Goal: Information Seeking & Learning: Learn about a topic

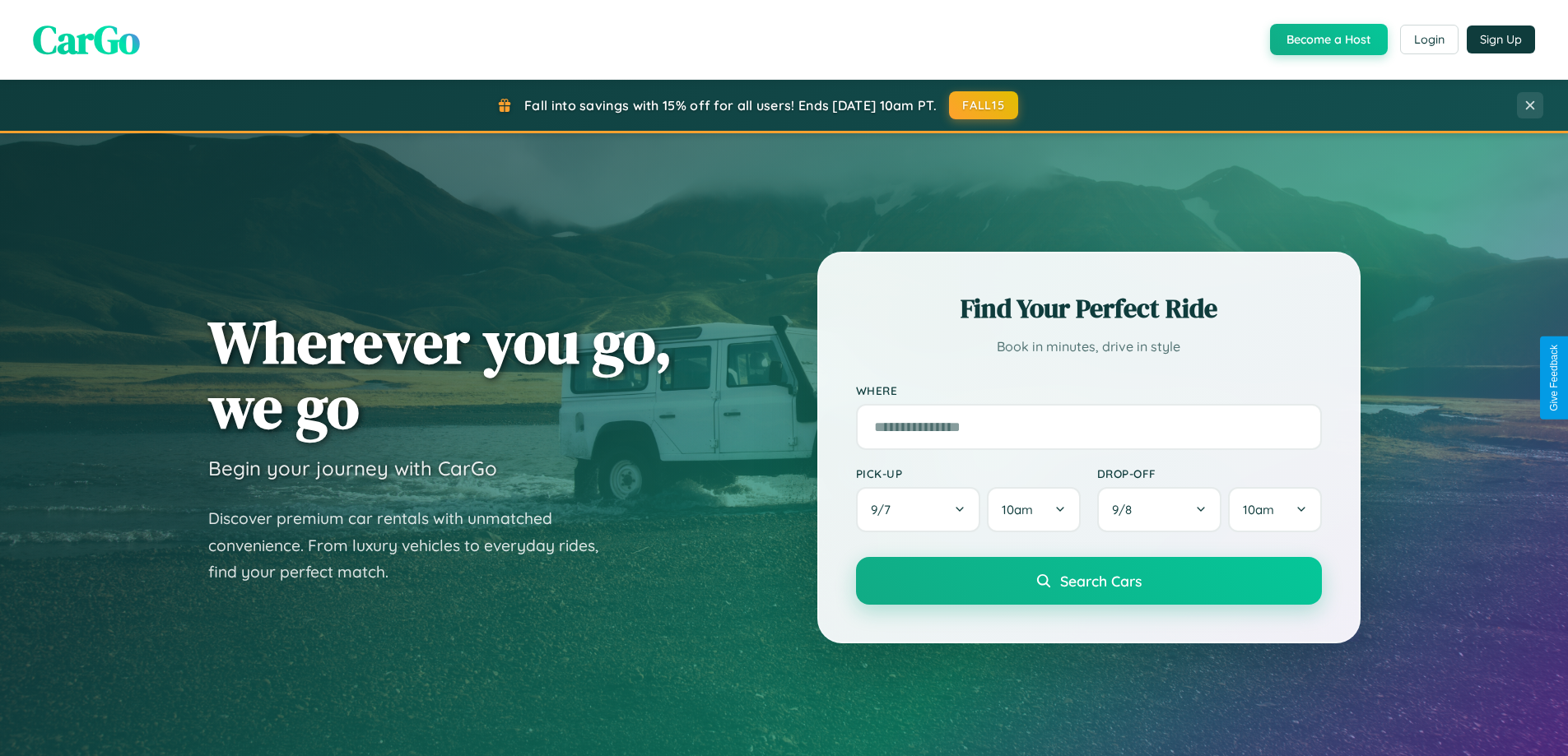
scroll to position [2985, 0]
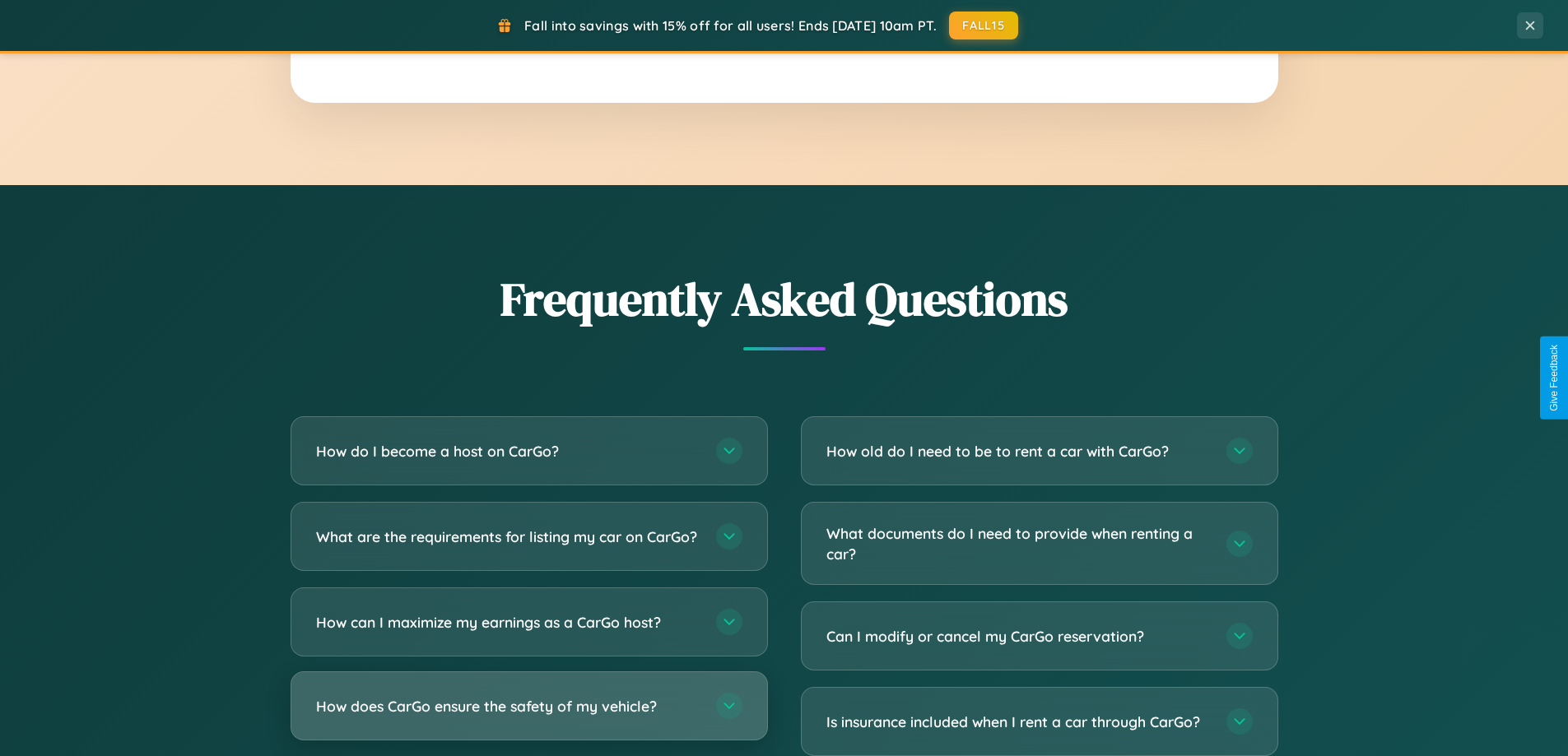
click at [529, 717] on h3 "How does CarGo ensure the safety of my vehicle?" at bounding box center [507, 706] width 383 height 21
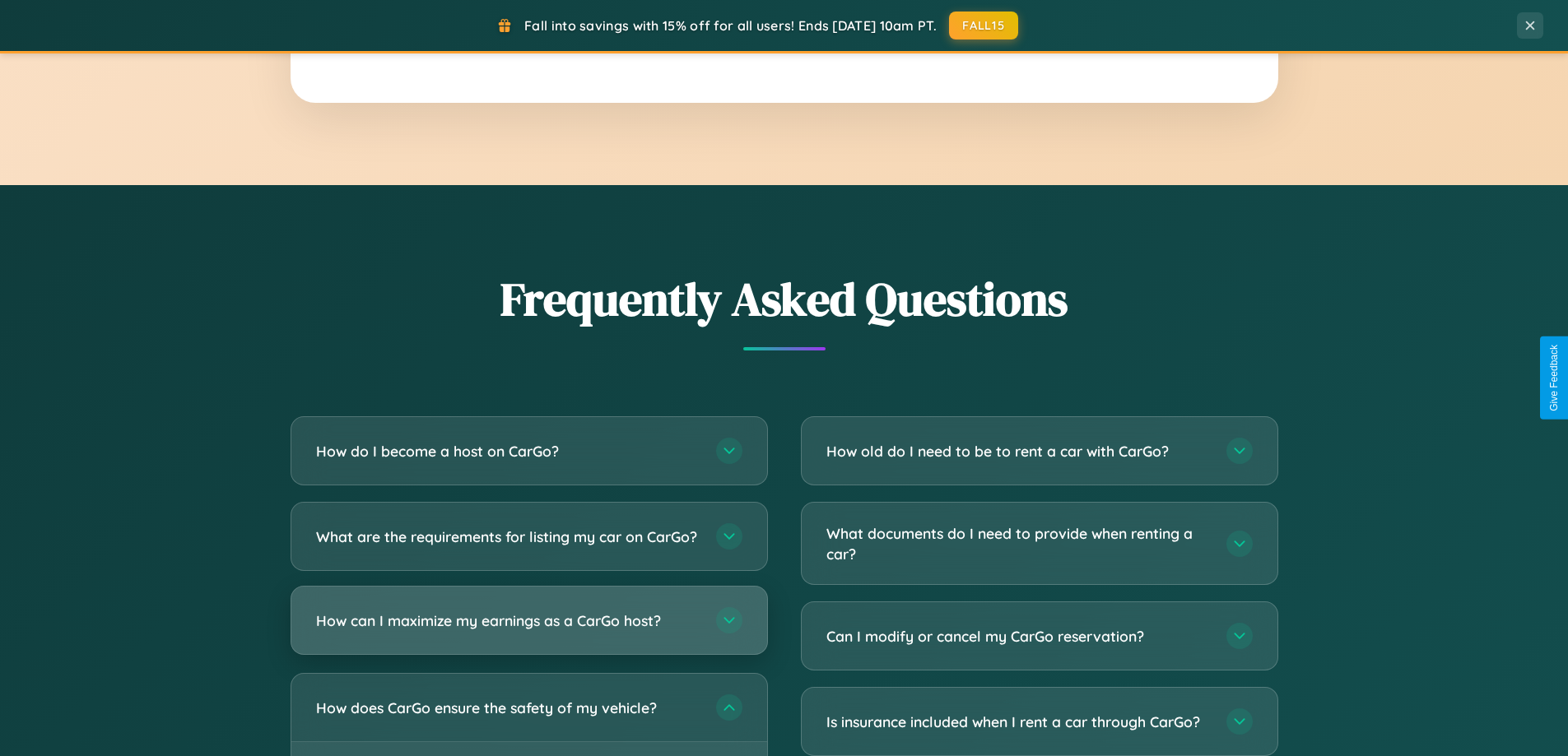
click at [529, 631] on h3 "How can I maximize my earnings as a CarGo host?" at bounding box center [507, 621] width 383 height 21
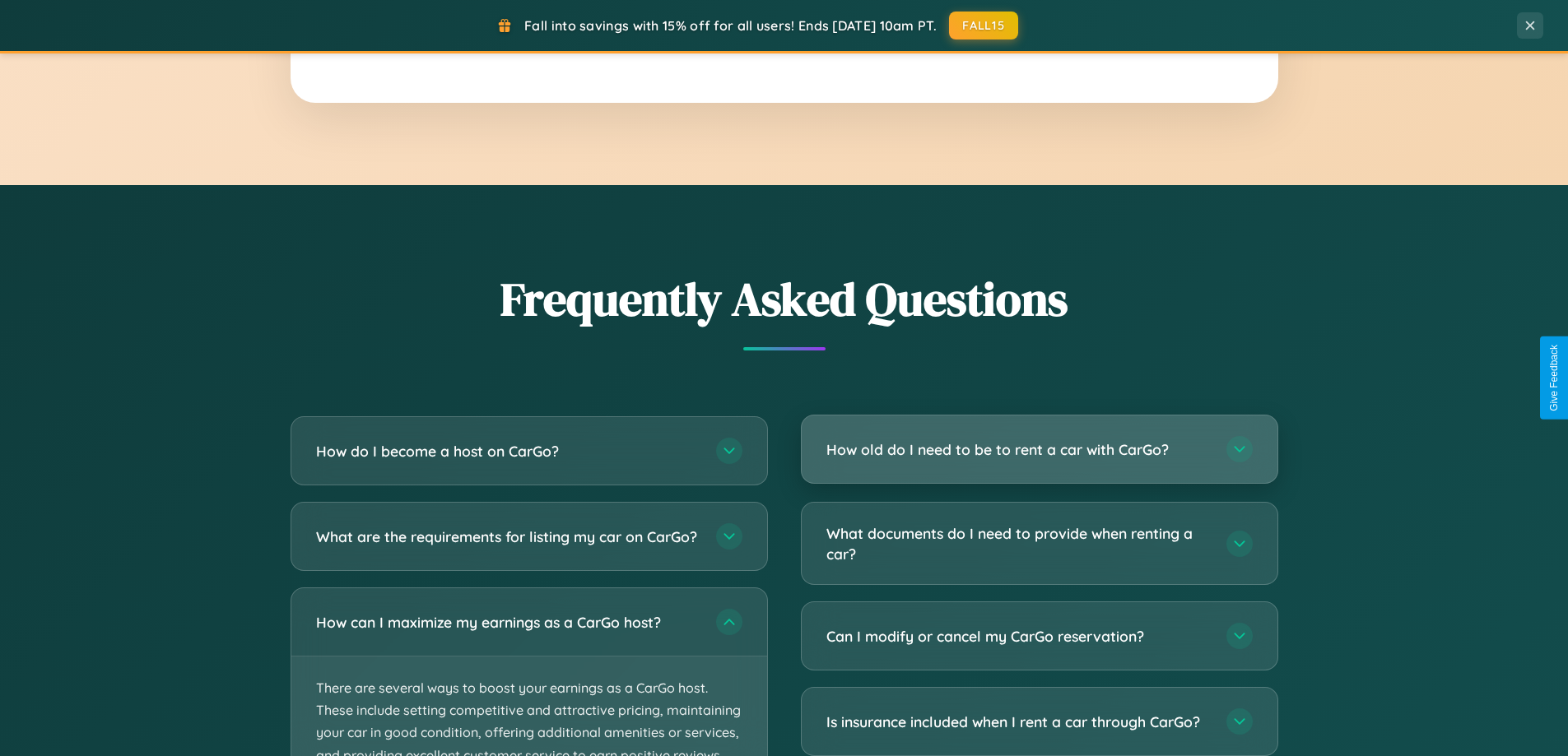
click at [1038, 451] on h3 "How old do I need to be to rent a car with CarGo?" at bounding box center [1018, 449] width 383 height 21
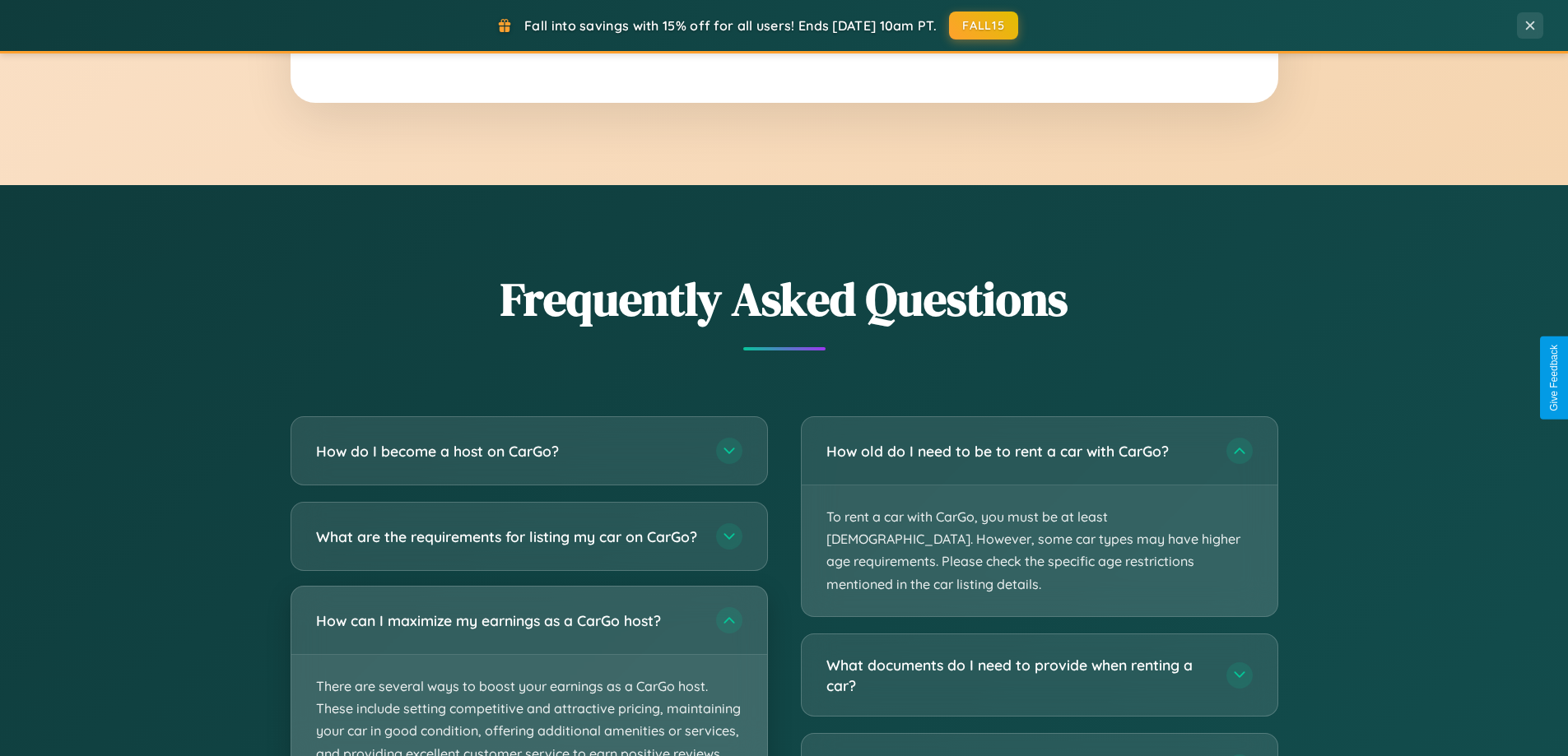
click at [529, 680] on p "There are several ways to boost your earnings as a CarGo host. These include se…" at bounding box center [529, 731] width 476 height 153
click at [529, 679] on p "There are several ways to boost your earnings as a CarGo host. These include se…" at bounding box center [529, 731] width 476 height 153
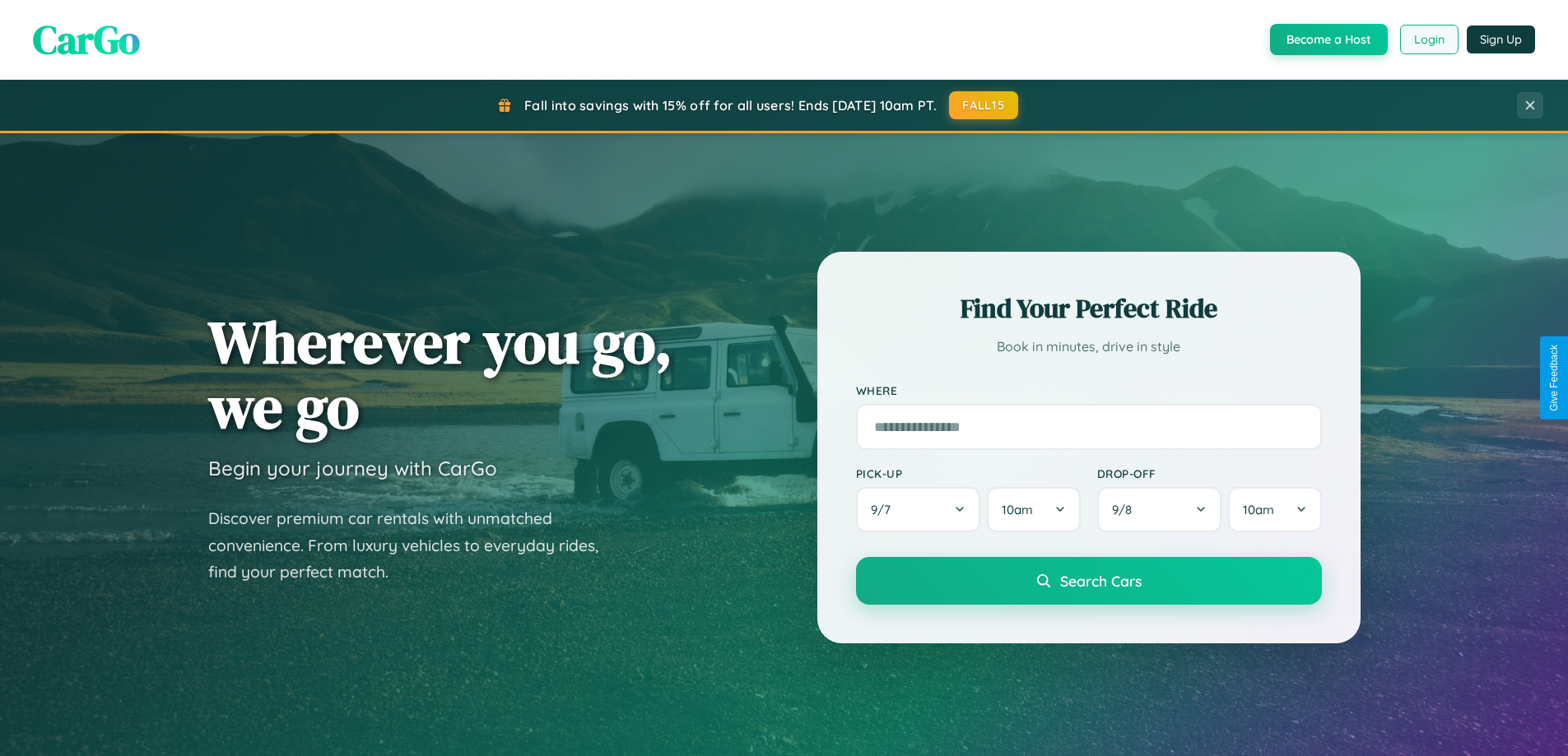
click at [1428, 39] on button "Login" at bounding box center [1430, 39] width 59 height 29
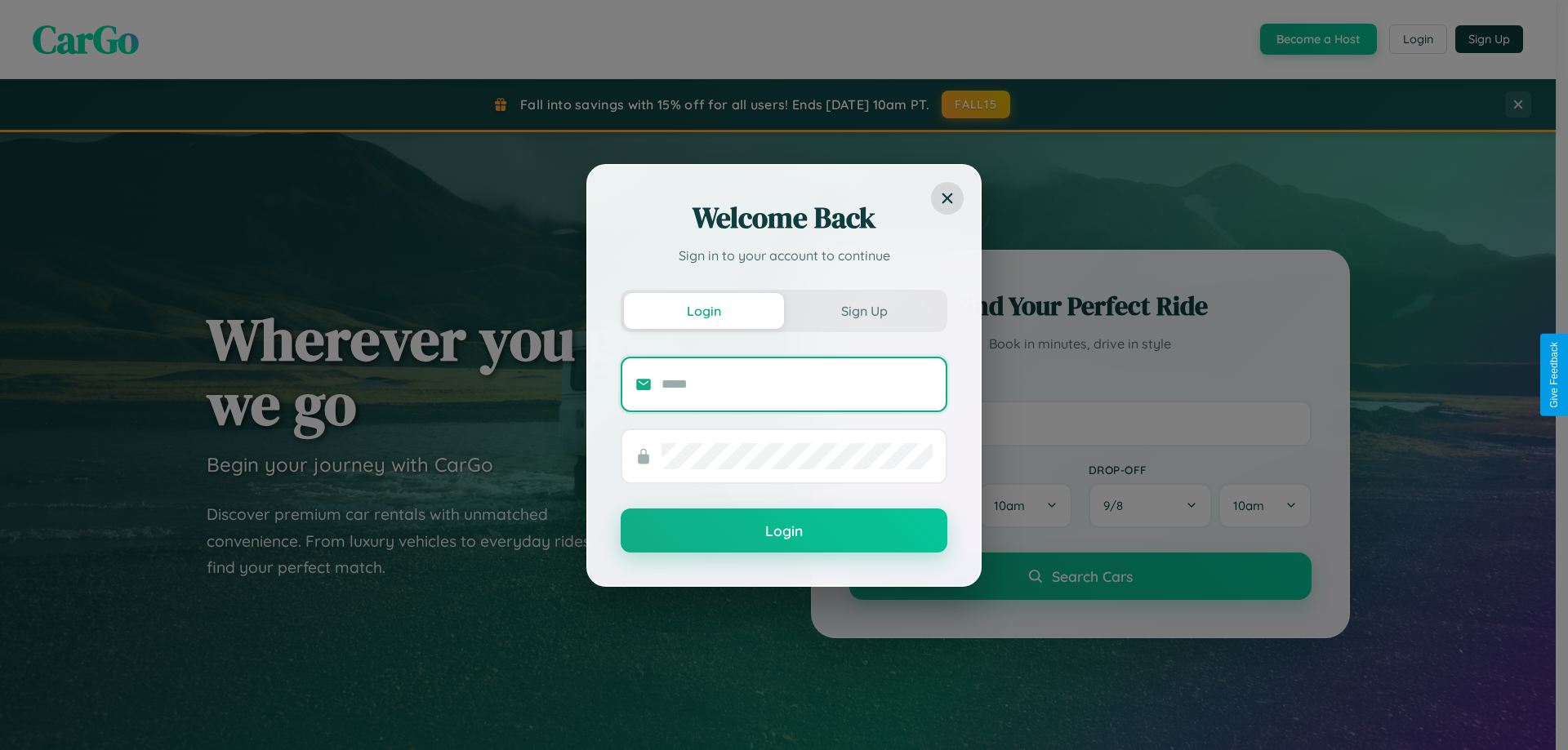
click at [797, 384] on input "text" at bounding box center [797, 384] width 271 height 26
type input "**********"
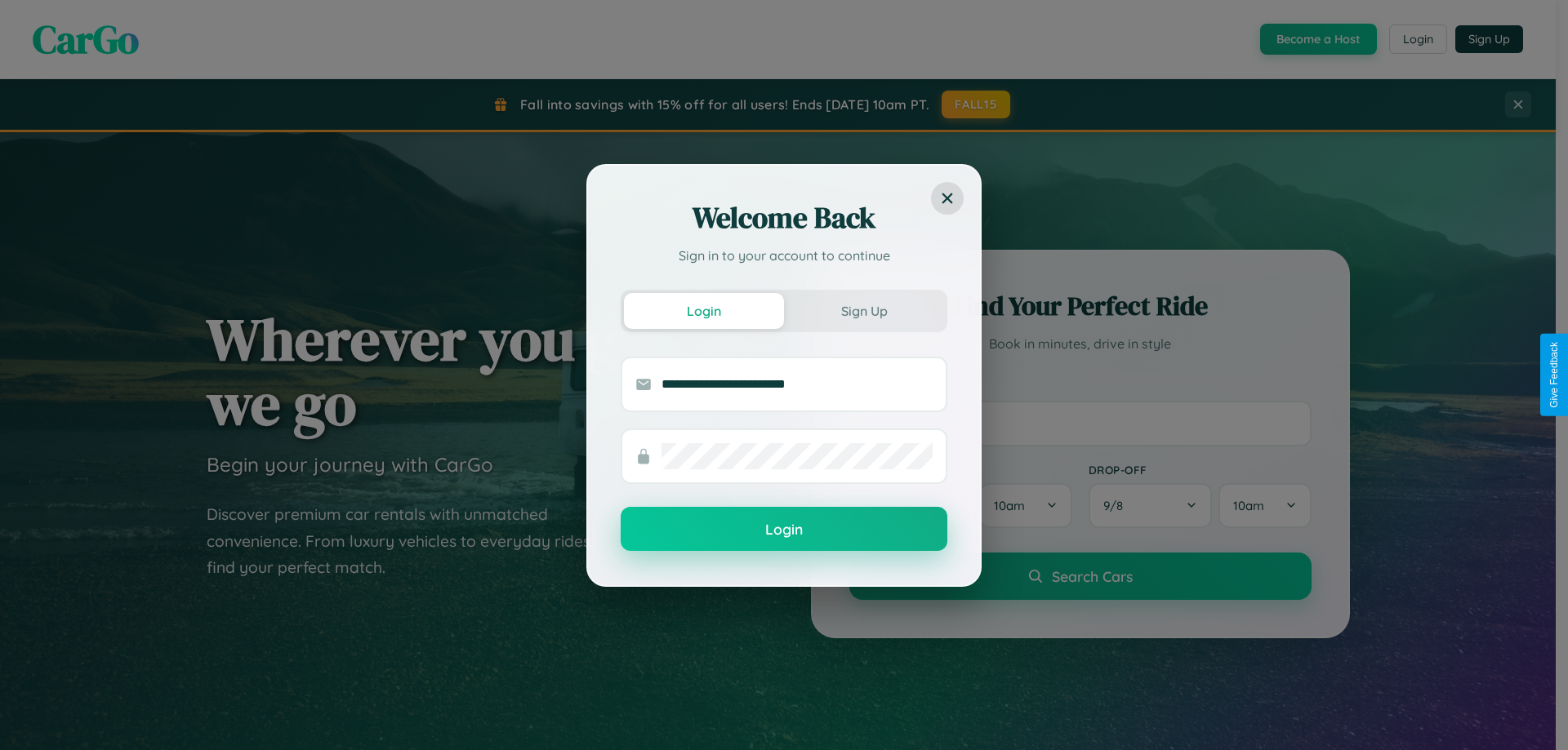
click at [784, 530] on button "Login" at bounding box center [784, 528] width 327 height 44
